Goal: Task Accomplishment & Management: Complete application form

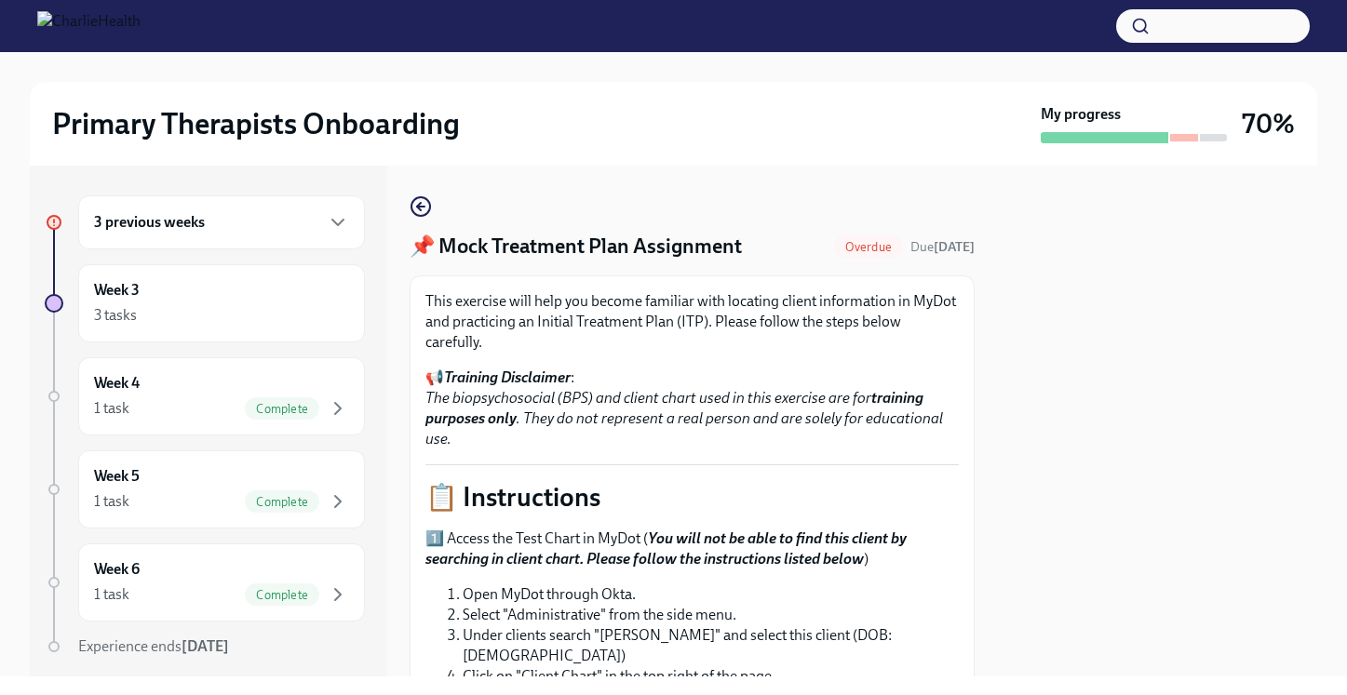
scroll to position [691, 0]
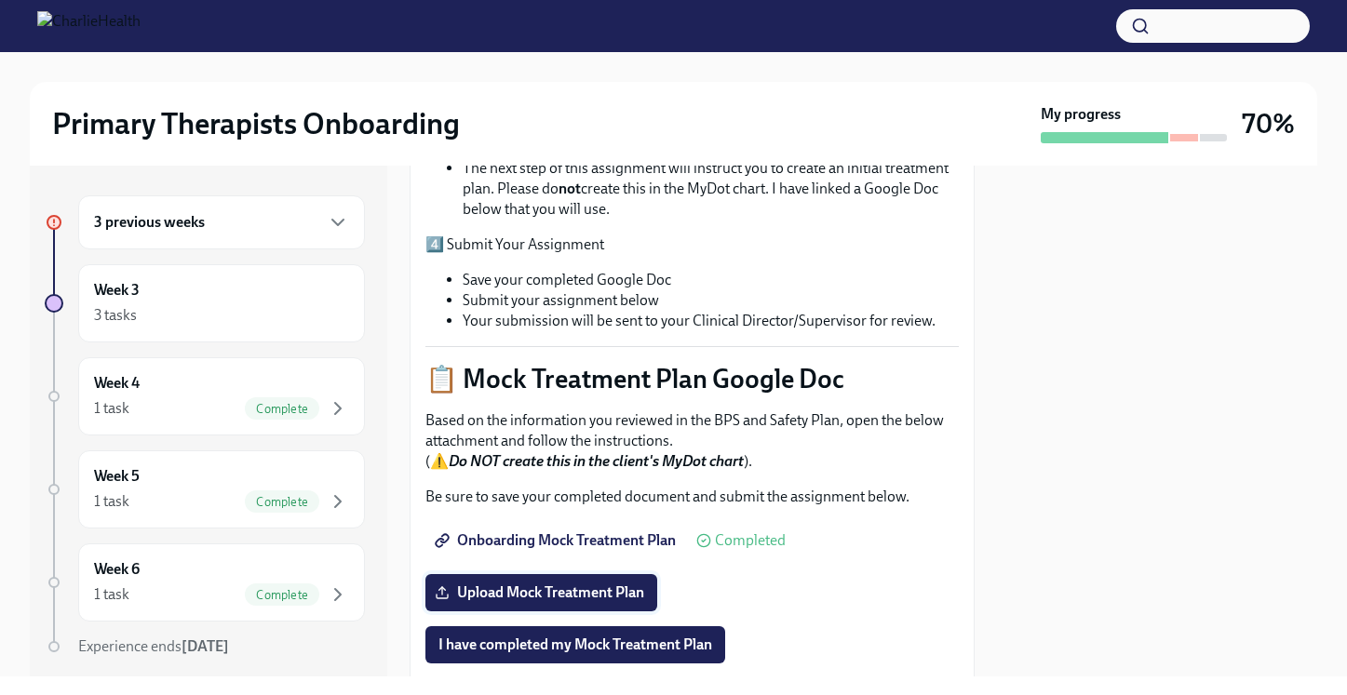
click at [530, 586] on span "Upload Mock Treatment Plan" at bounding box center [541, 592] width 206 height 19
click at [0, 0] on input "Upload Mock Treatment Plan" at bounding box center [0, 0] width 0 height 0
click at [611, 591] on span "[PERSON_NAME].docx" at bounding box center [524, 592] width 173 height 19
click at [0, 0] on input "[PERSON_NAME].docx" at bounding box center [0, 0] width 0 height 0
click at [642, 646] on span "I have completed my Mock Treatment Plan" at bounding box center [575, 645] width 274 height 19
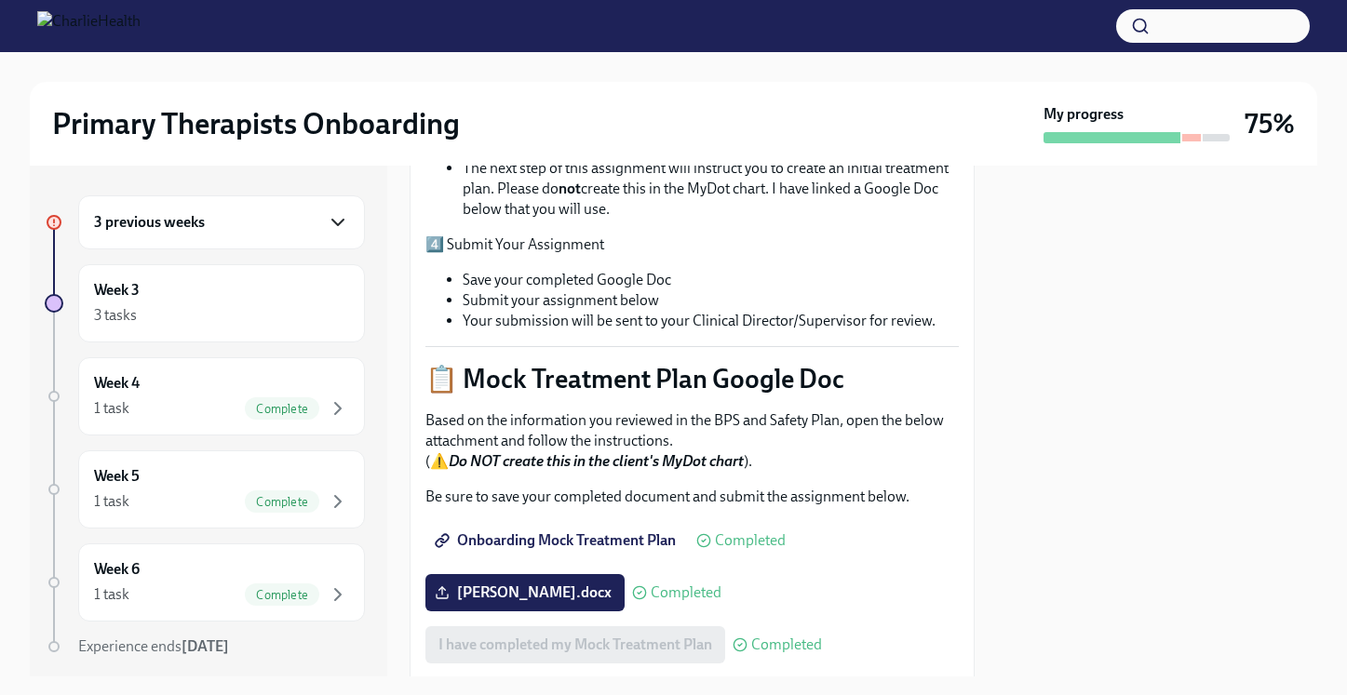
click at [336, 212] on icon "button" at bounding box center [338, 222] width 22 height 22
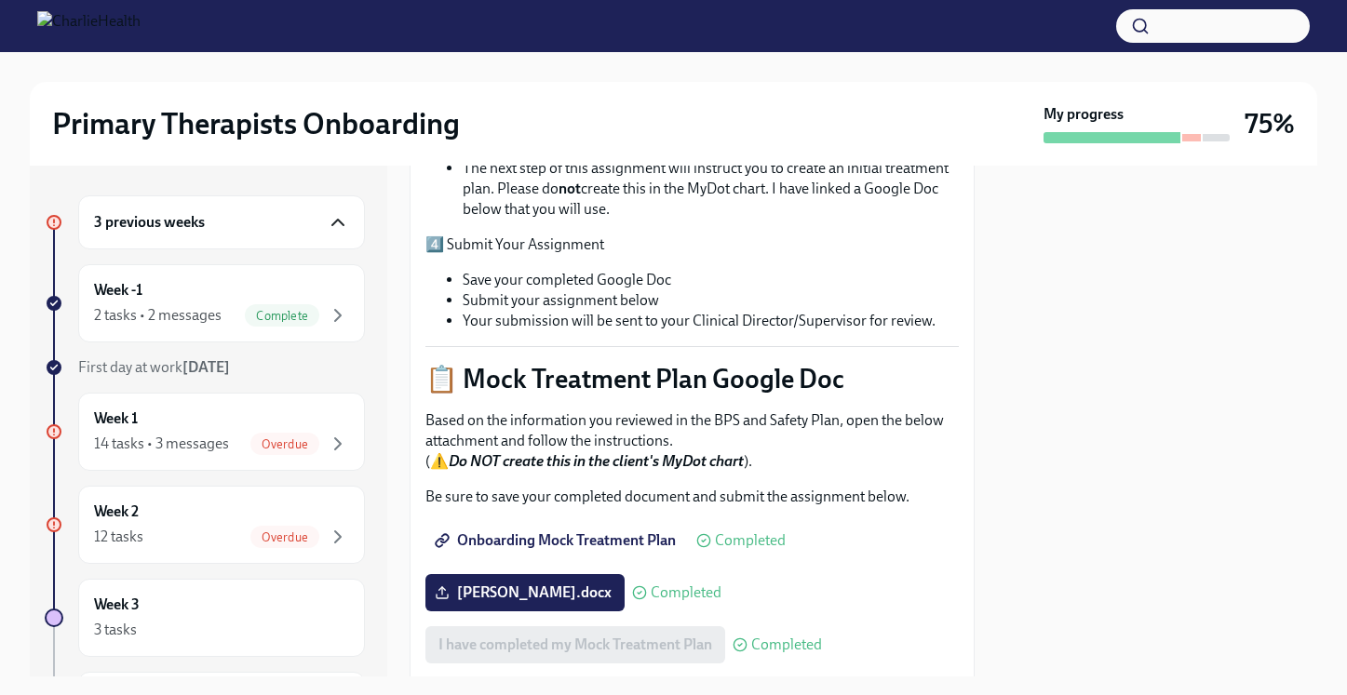
click at [338, 220] on icon "button" at bounding box center [337, 223] width 11 height 6
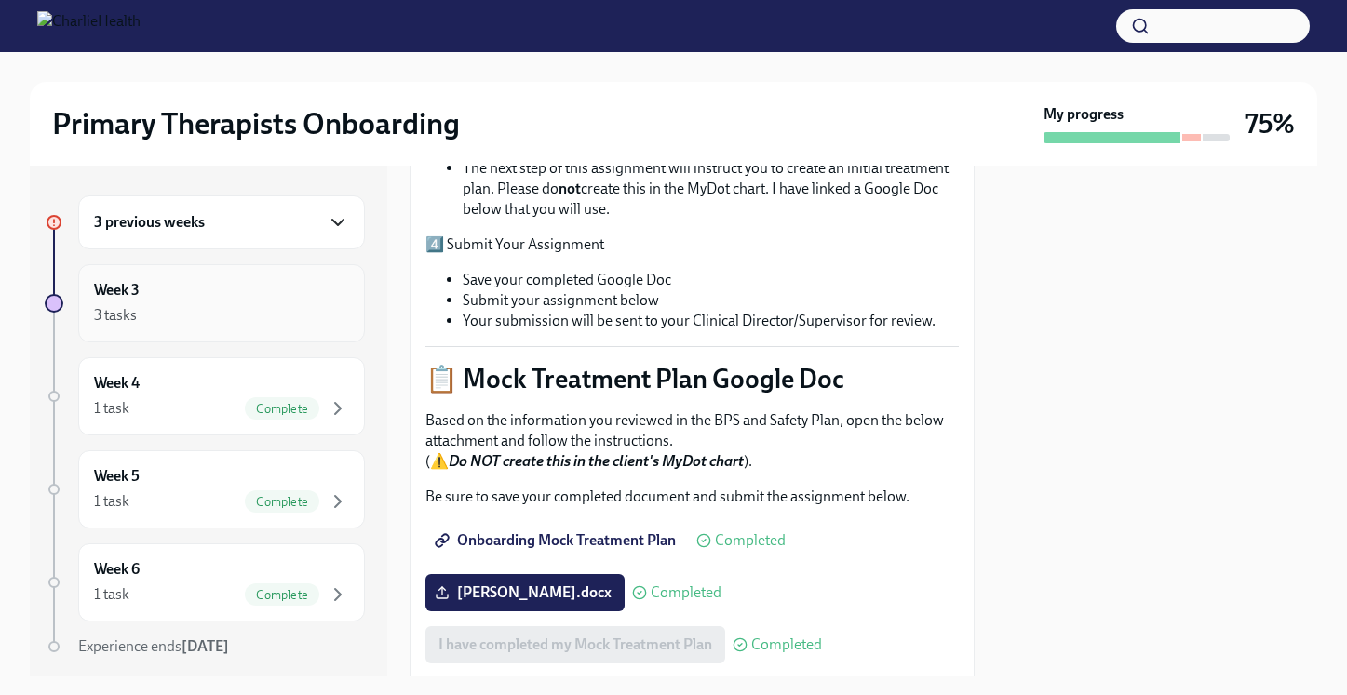
click at [315, 324] on div "3 tasks" at bounding box center [221, 315] width 255 height 22
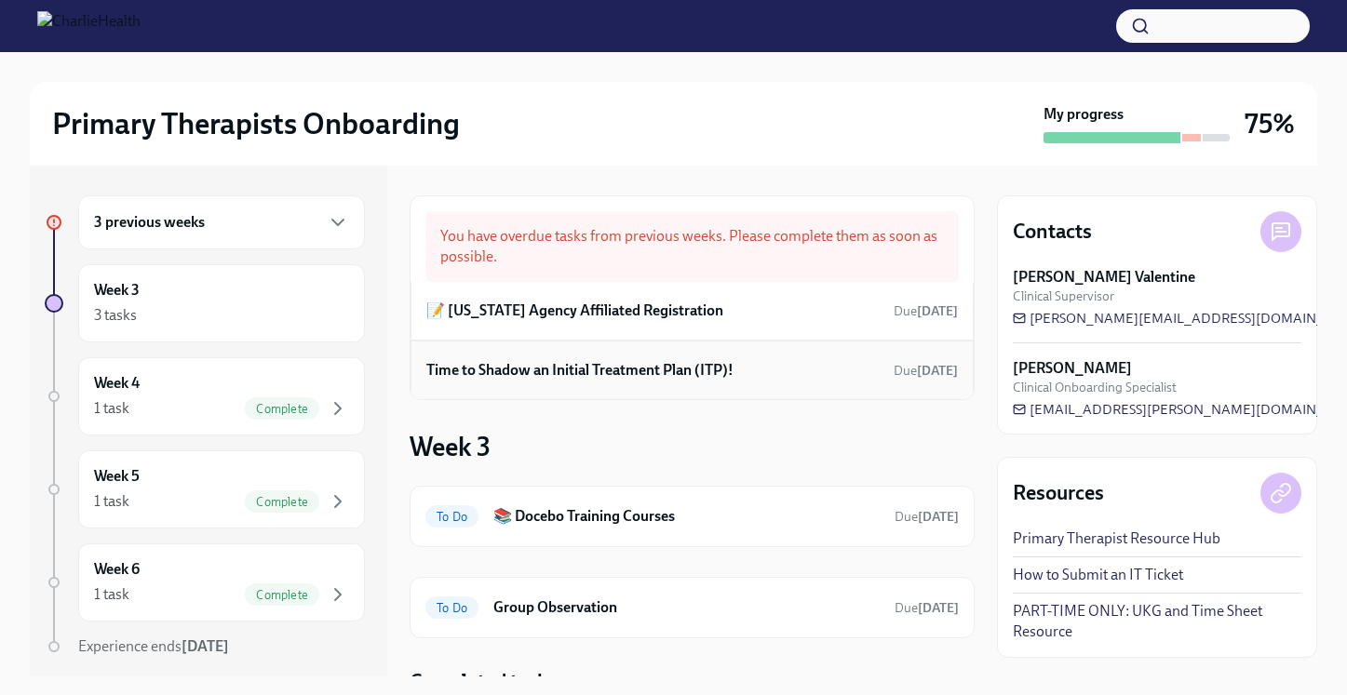
click at [639, 369] on h6 "Time to Shadow an Initial Treatment Plan (ITP)!" at bounding box center [579, 370] width 307 height 20
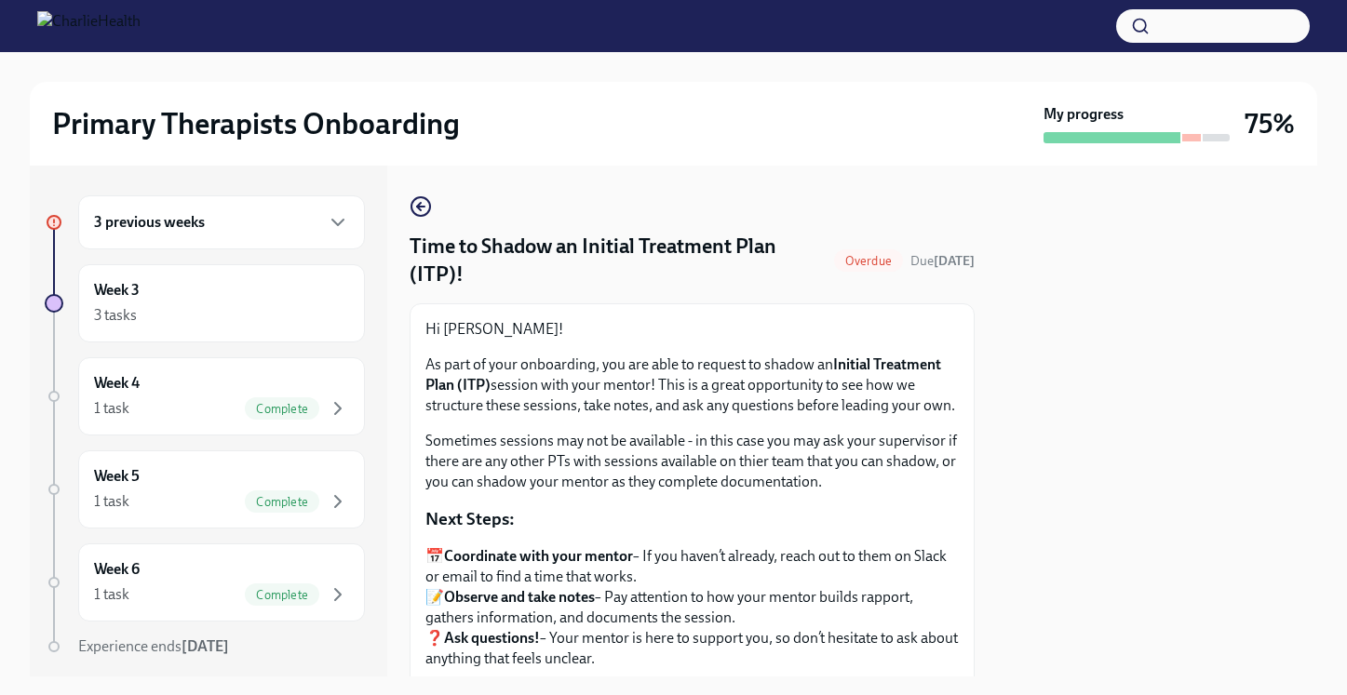
click at [961, 402] on div "Hi [PERSON_NAME]! As part of your onboarding, you are able to request to shadow…" at bounding box center [691, 599] width 565 height 593
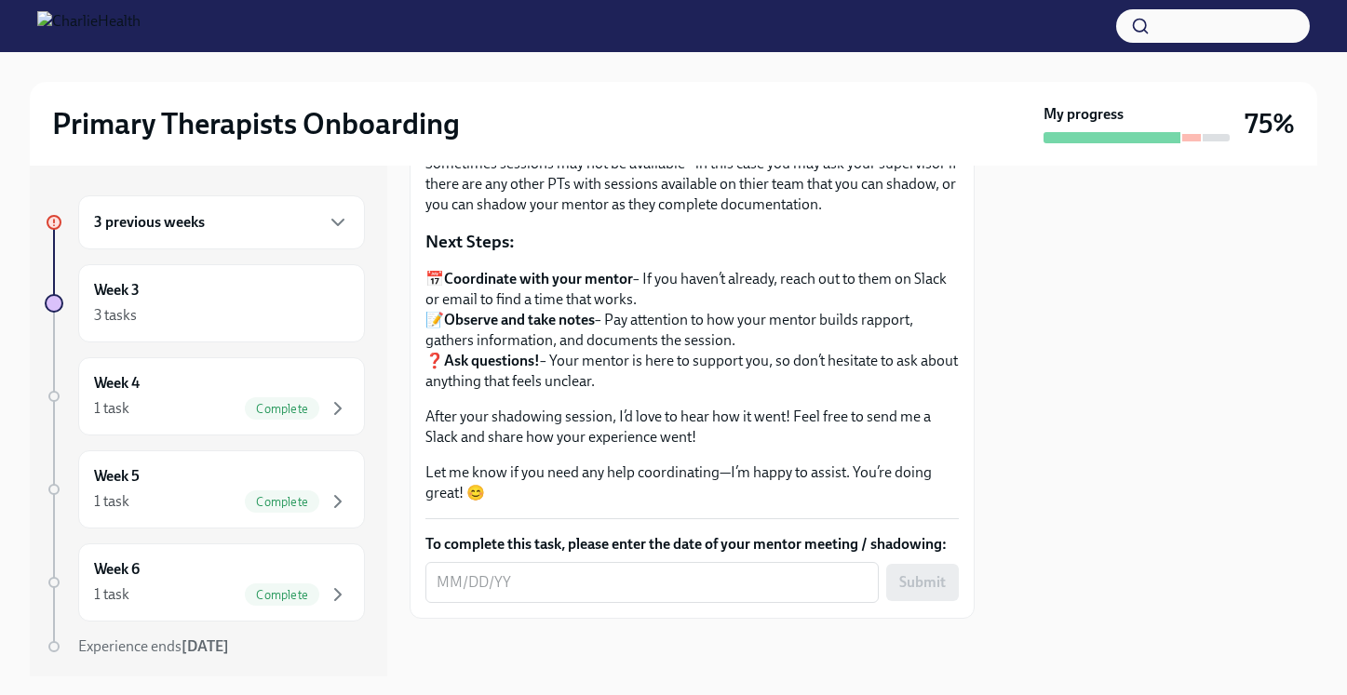
scroll to position [279, 0]
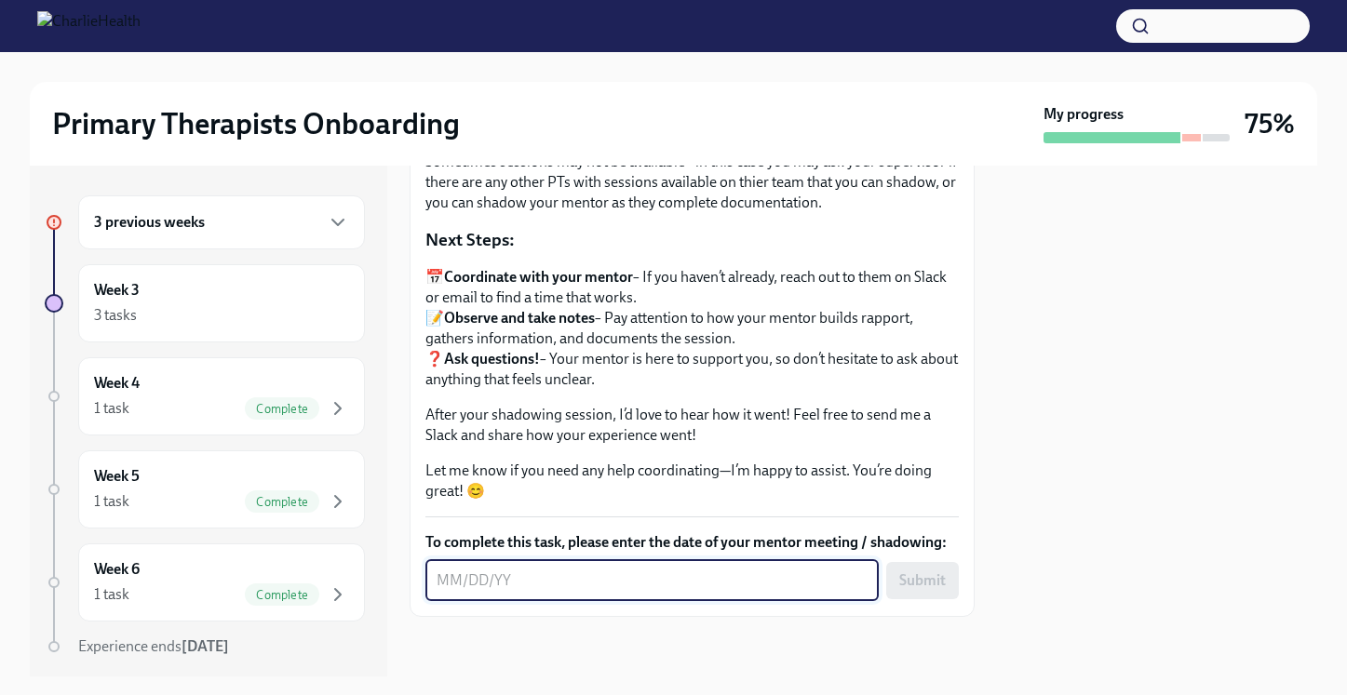
click at [469, 574] on textarea "To complete this task, please enter the date of your mentor meeting / shadowing:" at bounding box center [651, 581] width 431 height 22
click at [448, 576] on textarea "To complete this task, please enter the date of your mentor meeting / shadowing:" at bounding box center [651, 581] width 431 height 22
type textarea "[DATE]"
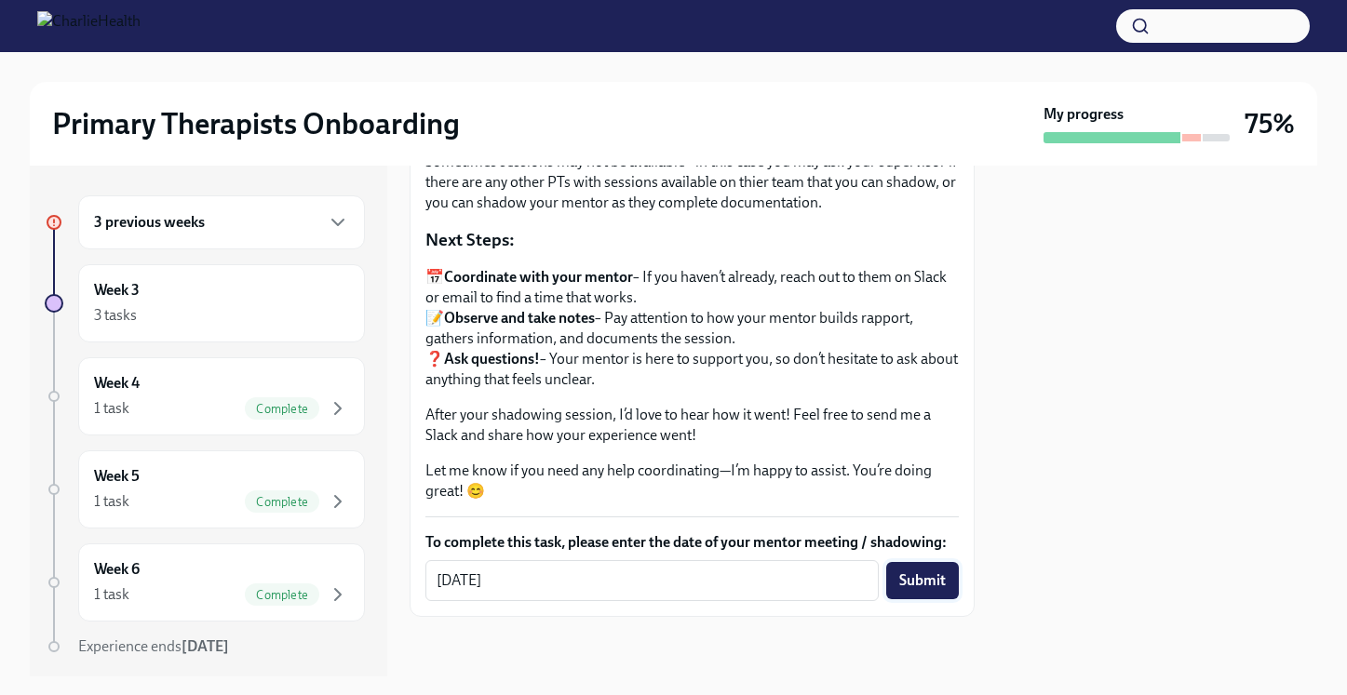
click at [925, 574] on span "Submit" at bounding box center [922, 580] width 47 height 19
click at [346, 220] on icon "button" at bounding box center [338, 222] width 22 height 22
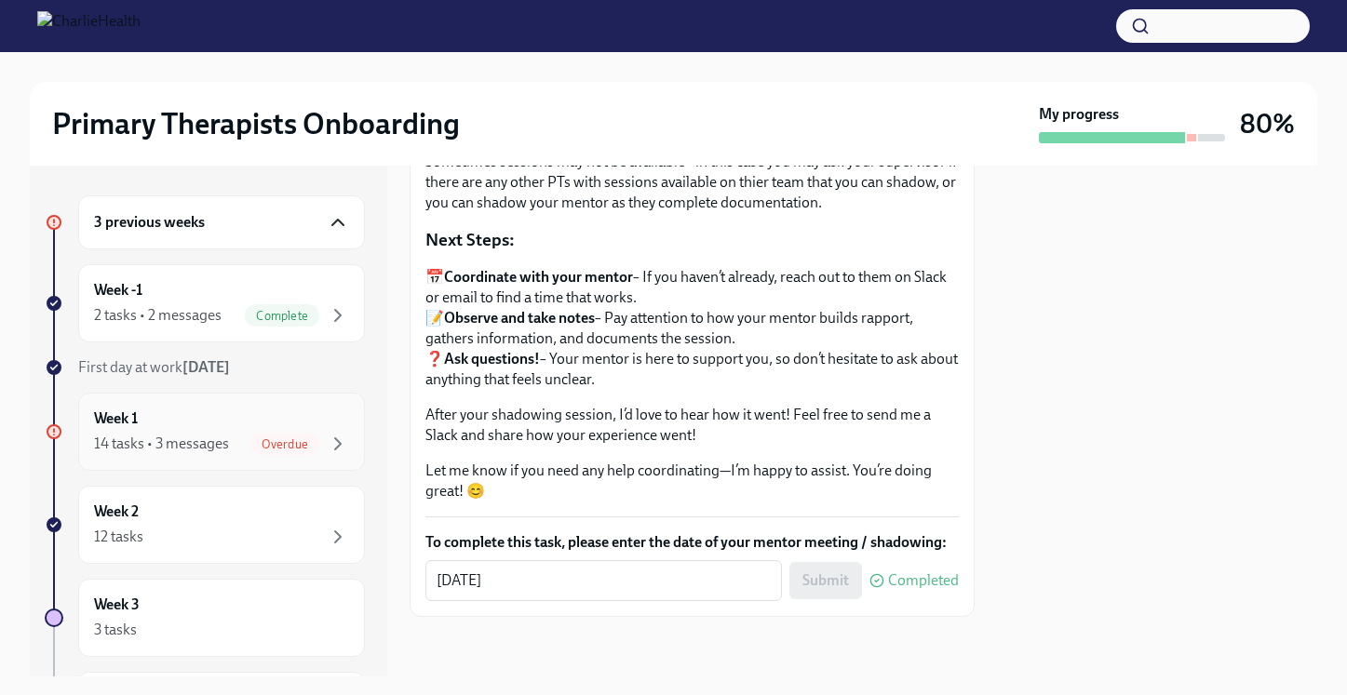
click at [321, 437] on div "Overdue" at bounding box center [299, 444] width 99 height 22
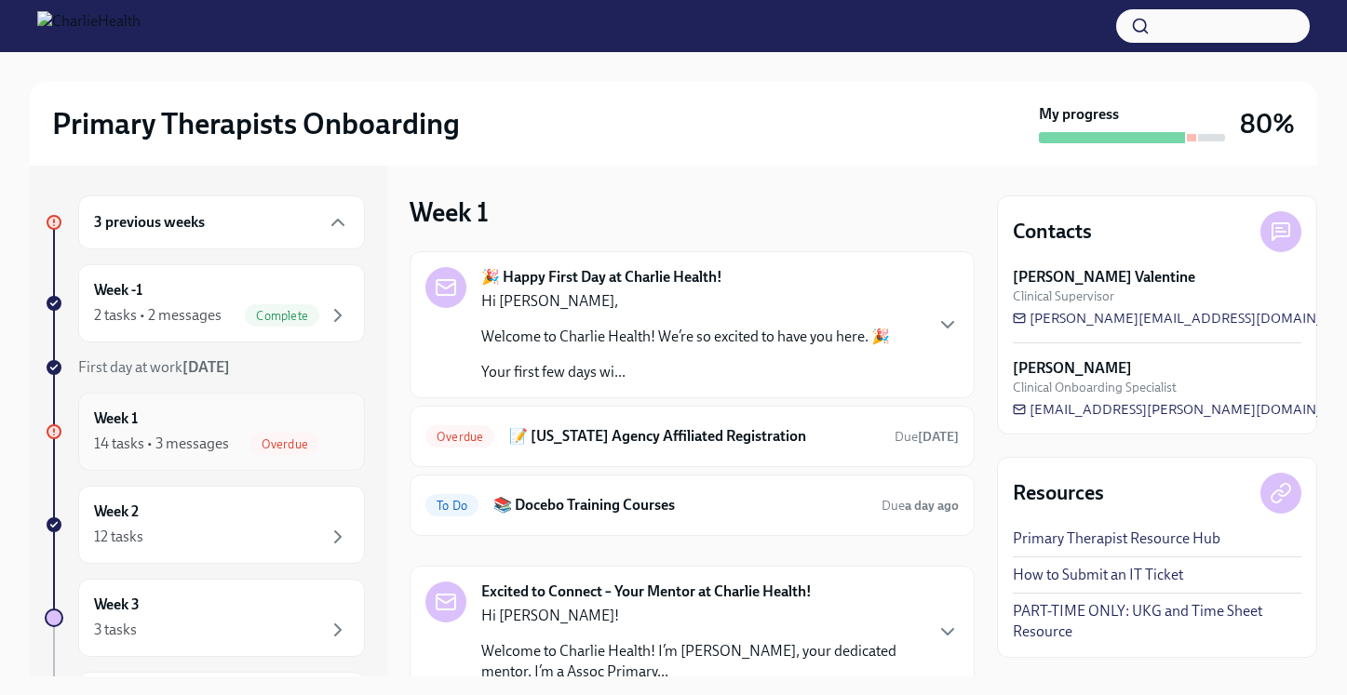
click at [172, 441] on div "14 tasks • 3 messages" at bounding box center [161, 444] width 135 height 20
